Goal: Information Seeking & Learning: Learn about a topic

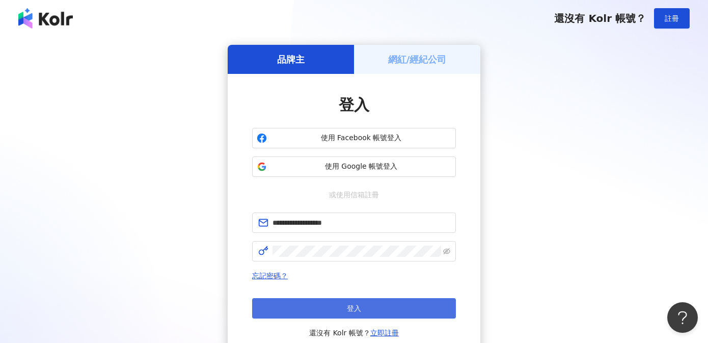
click at [351, 312] on button "登入" at bounding box center [354, 308] width 204 height 20
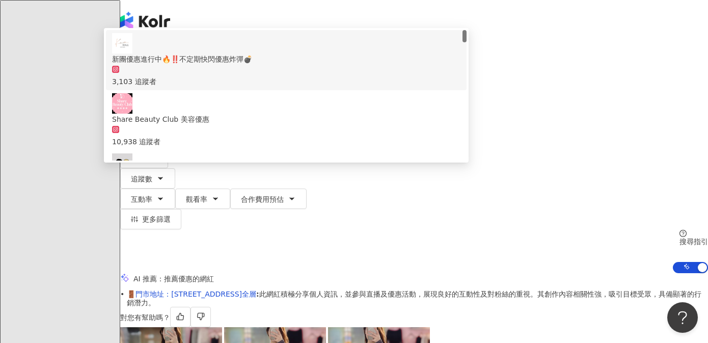
click at [177, 58] on span at bounding box center [152, 50] width 52 height 16
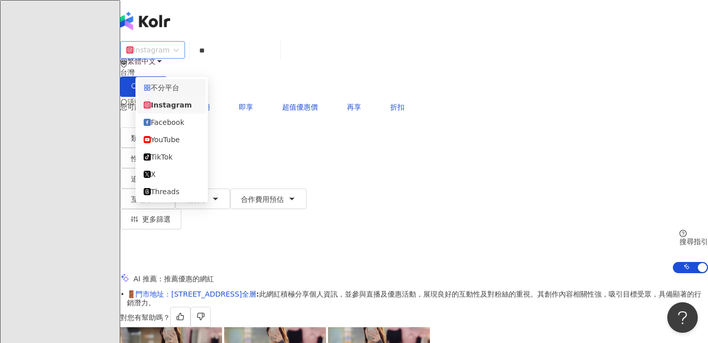
click at [233, 60] on input "**" at bounding box center [234, 50] width 82 height 19
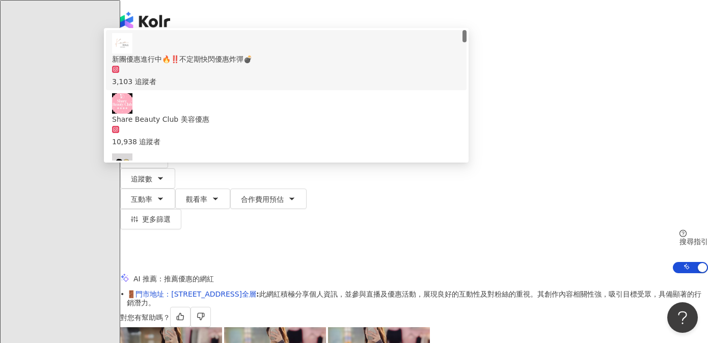
type input "*"
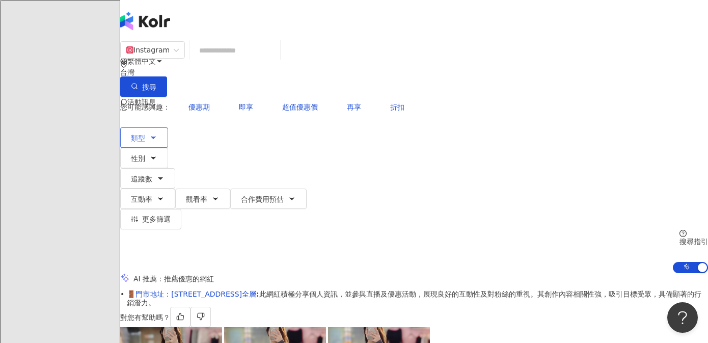
click at [145, 134] on span "類型" at bounding box center [138, 138] width 14 height 8
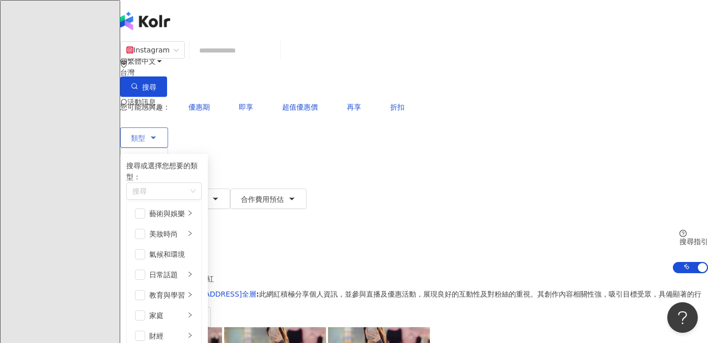
scroll to position [352, 0]
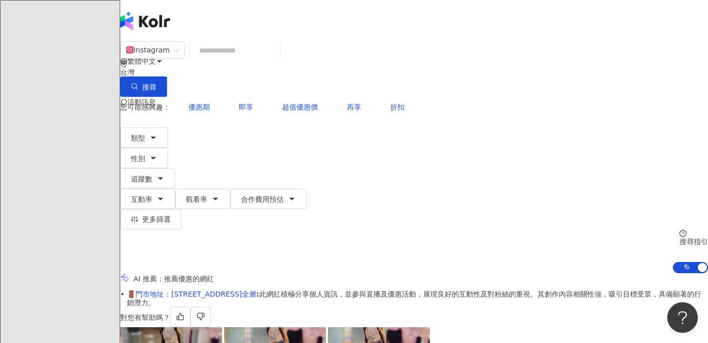
click at [373, 26] on div "繁體中文 活動訊息 K" at bounding box center [414, 81] width 588 height 163
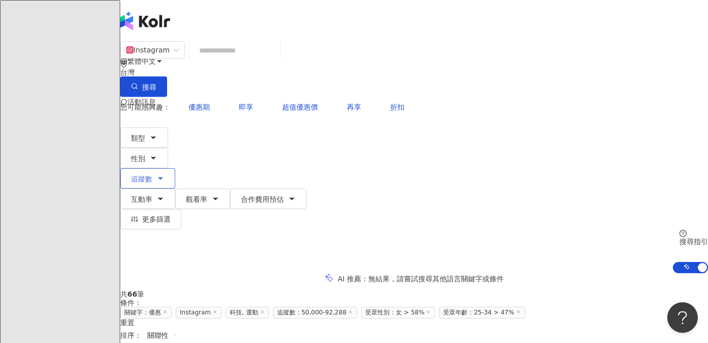
click at [164, 174] on icon "button" at bounding box center [160, 178] width 8 height 8
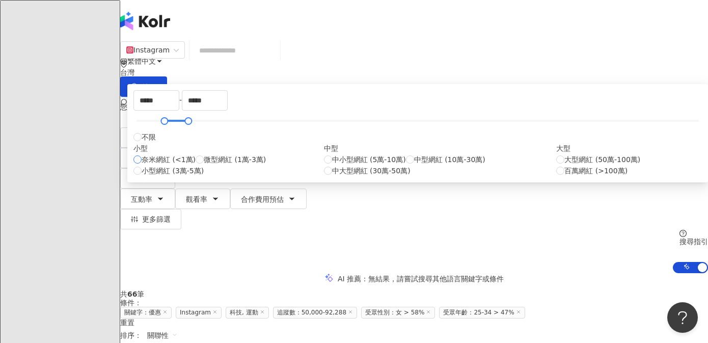
click at [196, 165] on span "奈米網紅 (<1萬)" at bounding box center [169, 159] width 54 height 11
type input "*"
type input "****"
click at [611, 273] on div "AI 推薦 ： 無結果，請嘗試搜尋其他語言關鍵字或條件" at bounding box center [414, 278] width 588 height 11
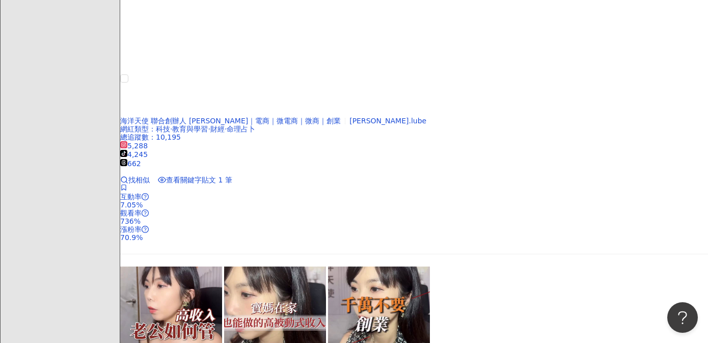
scroll to position [2014, 0]
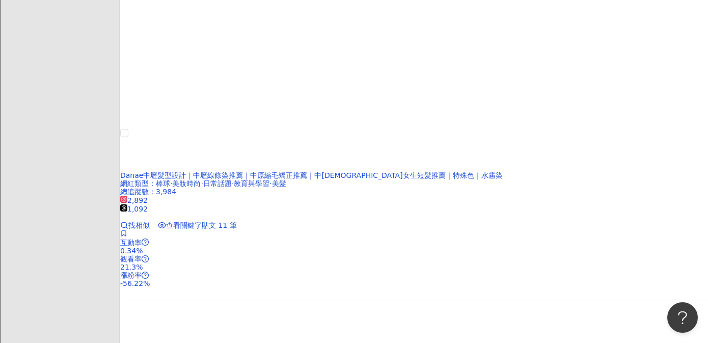
scroll to position [1997, 0]
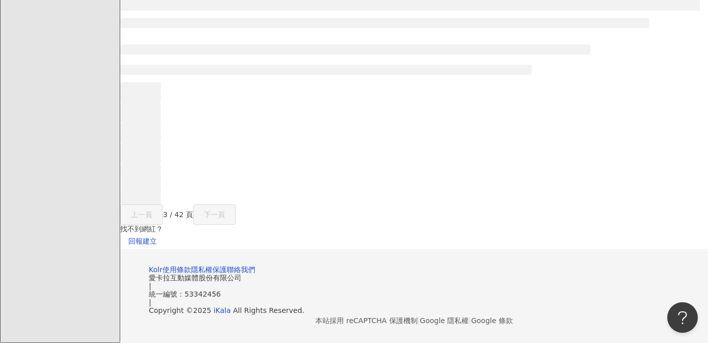
scroll to position [880, 0]
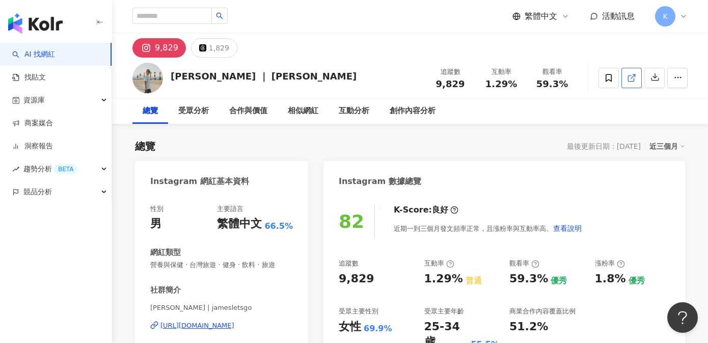
click at [629, 84] on link at bounding box center [631, 78] width 20 height 20
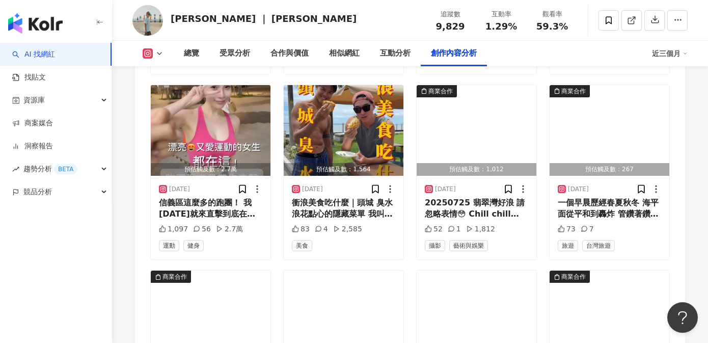
scroll to position [3871, 0]
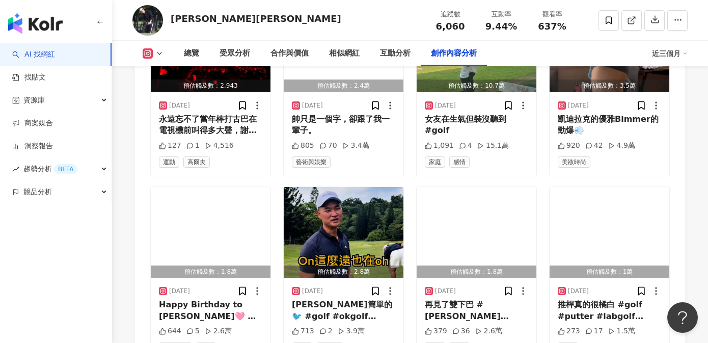
scroll to position [3312, 0]
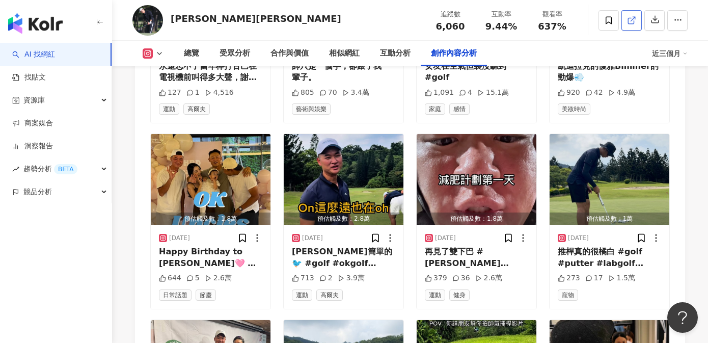
click at [626, 21] on link at bounding box center [631, 20] width 20 height 20
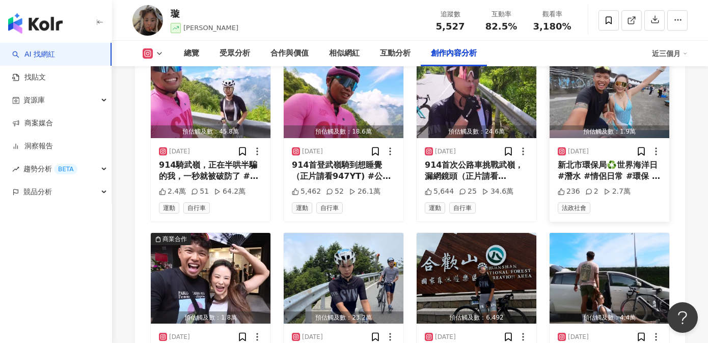
scroll to position [3432, 0]
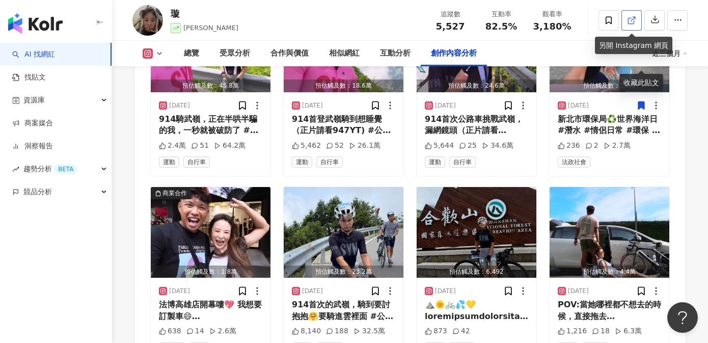
click at [629, 21] on icon at bounding box center [631, 20] width 9 height 9
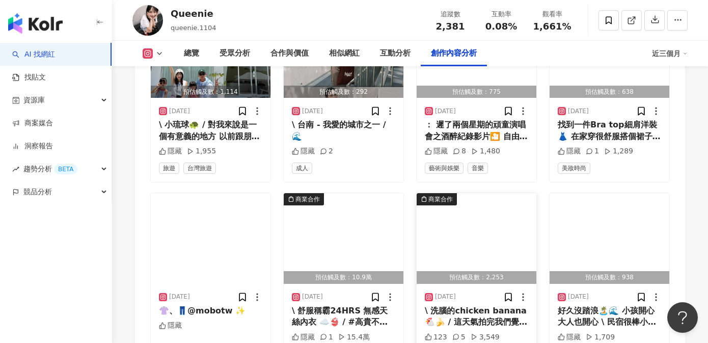
scroll to position [3150, 0]
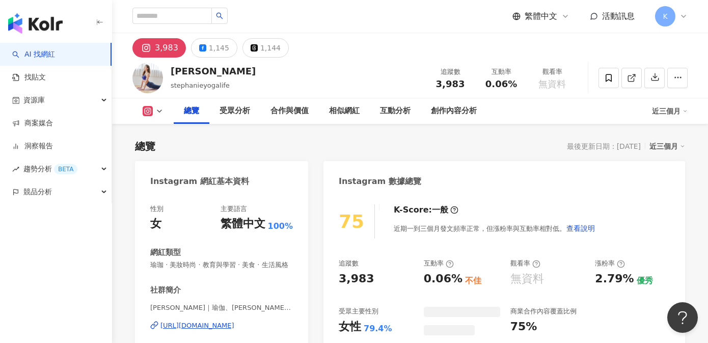
scroll to position [62, 0]
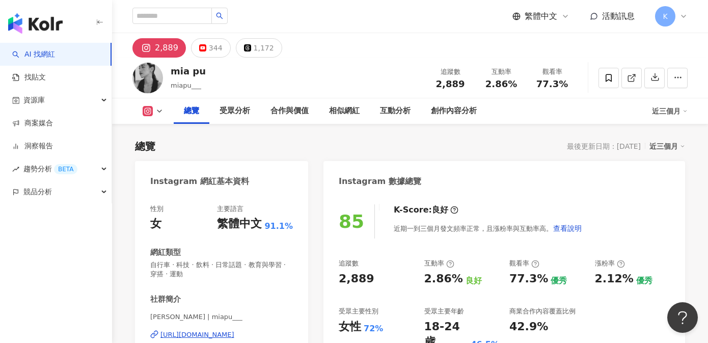
scroll to position [62, 0]
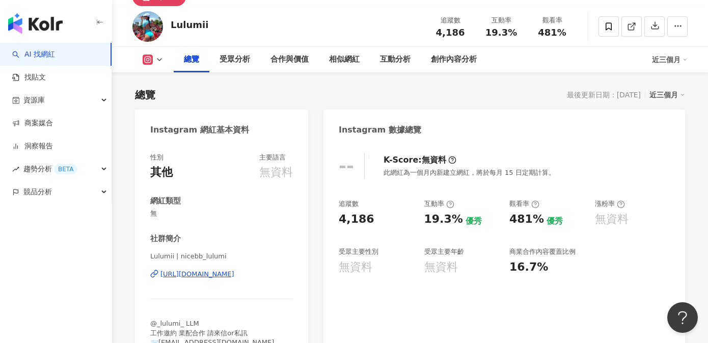
scroll to position [147, 0]
